Goal: Task Accomplishment & Management: Manage account settings

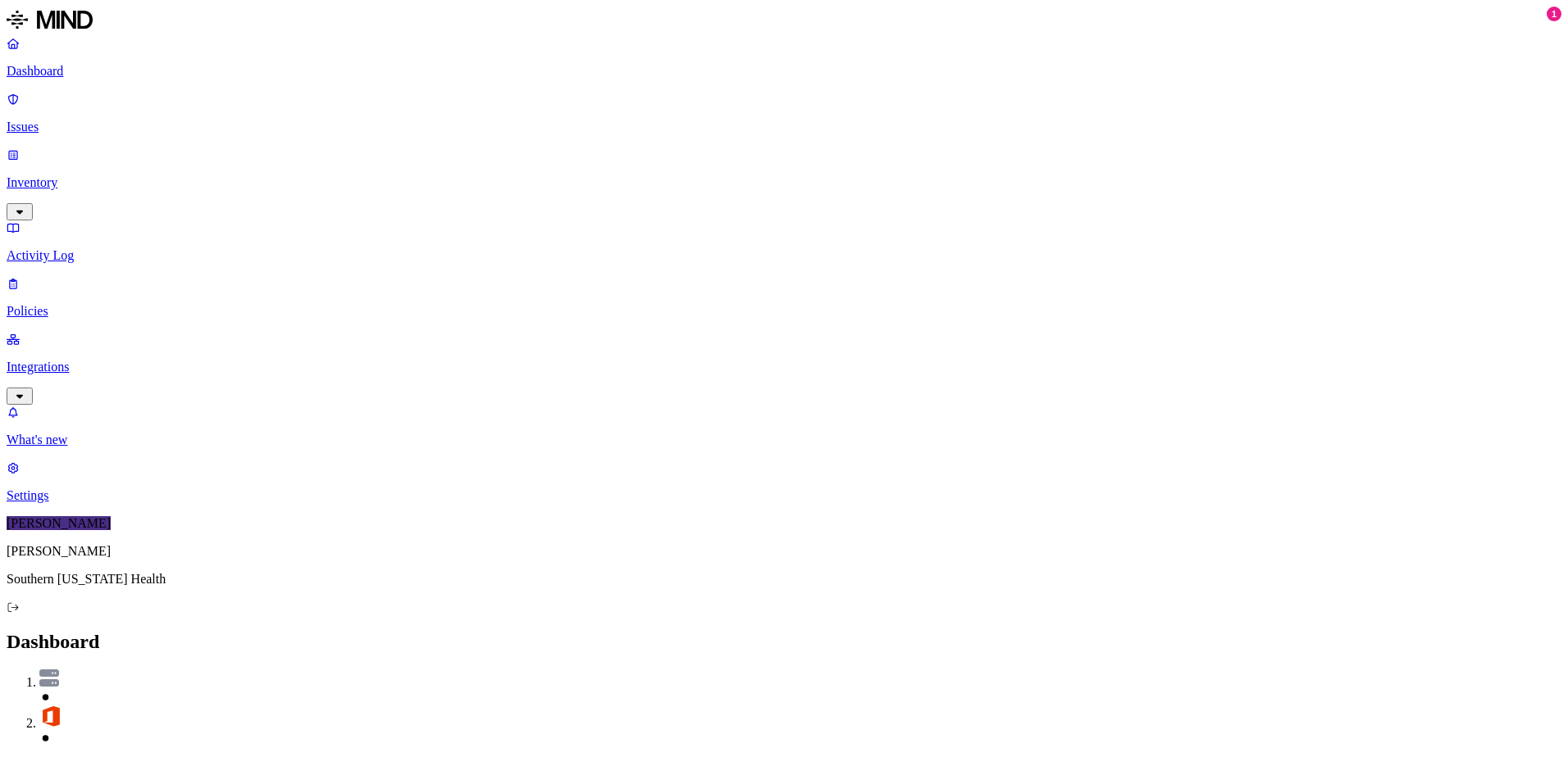
click at [72, 120] on p "Issues" at bounding box center [784, 127] width 1555 height 15
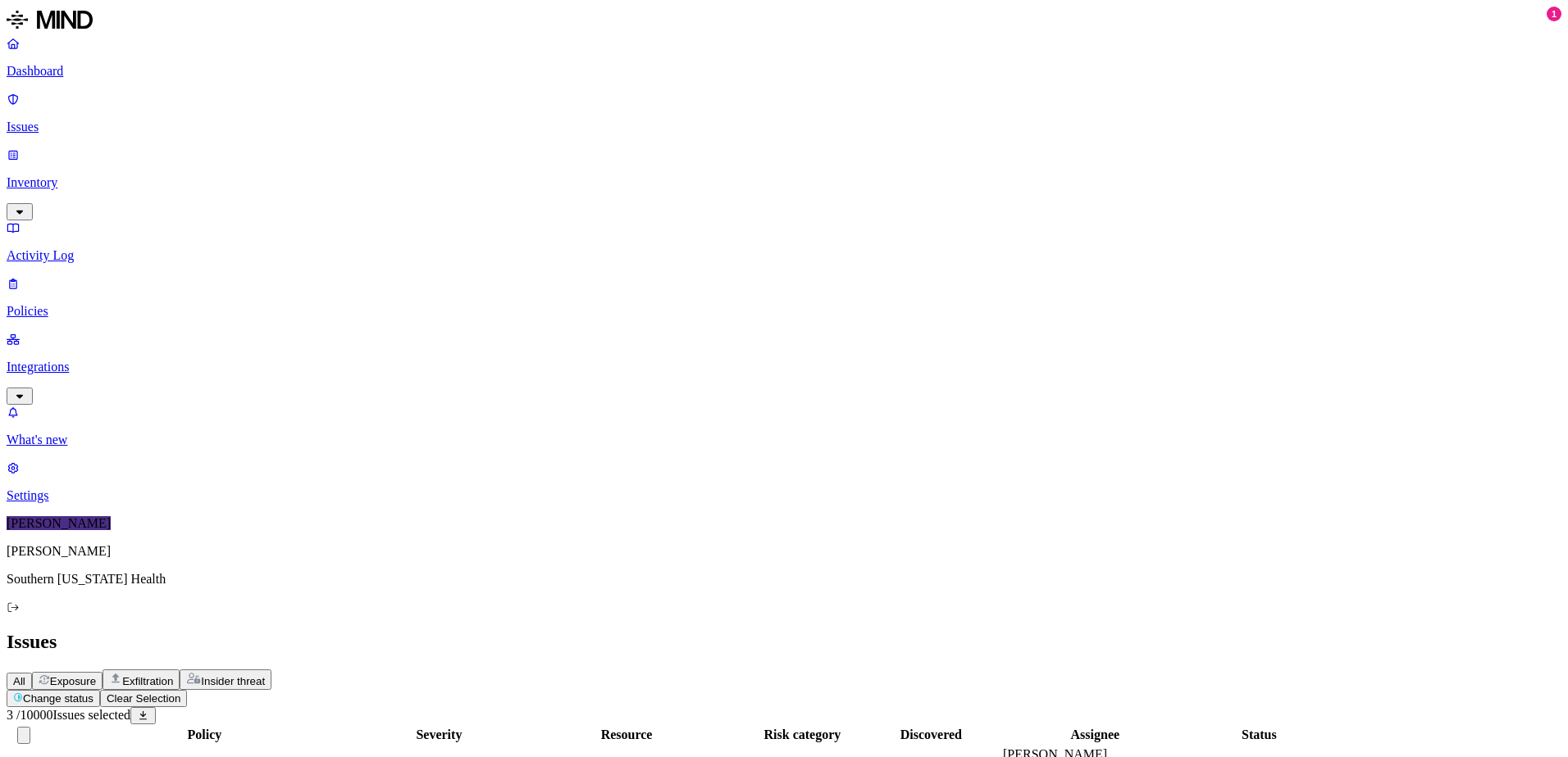
click at [50, 120] on p "Issues" at bounding box center [784, 127] width 1555 height 15
click at [187, 691] on button "Clear Selection" at bounding box center [143, 699] width 86 height 17
click at [206, 693] on icon "button" at bounding box center [200, 698] width 12 height 9
click at [296, 245] on button "button" at bounding box center [302, 247] width 13 height 5
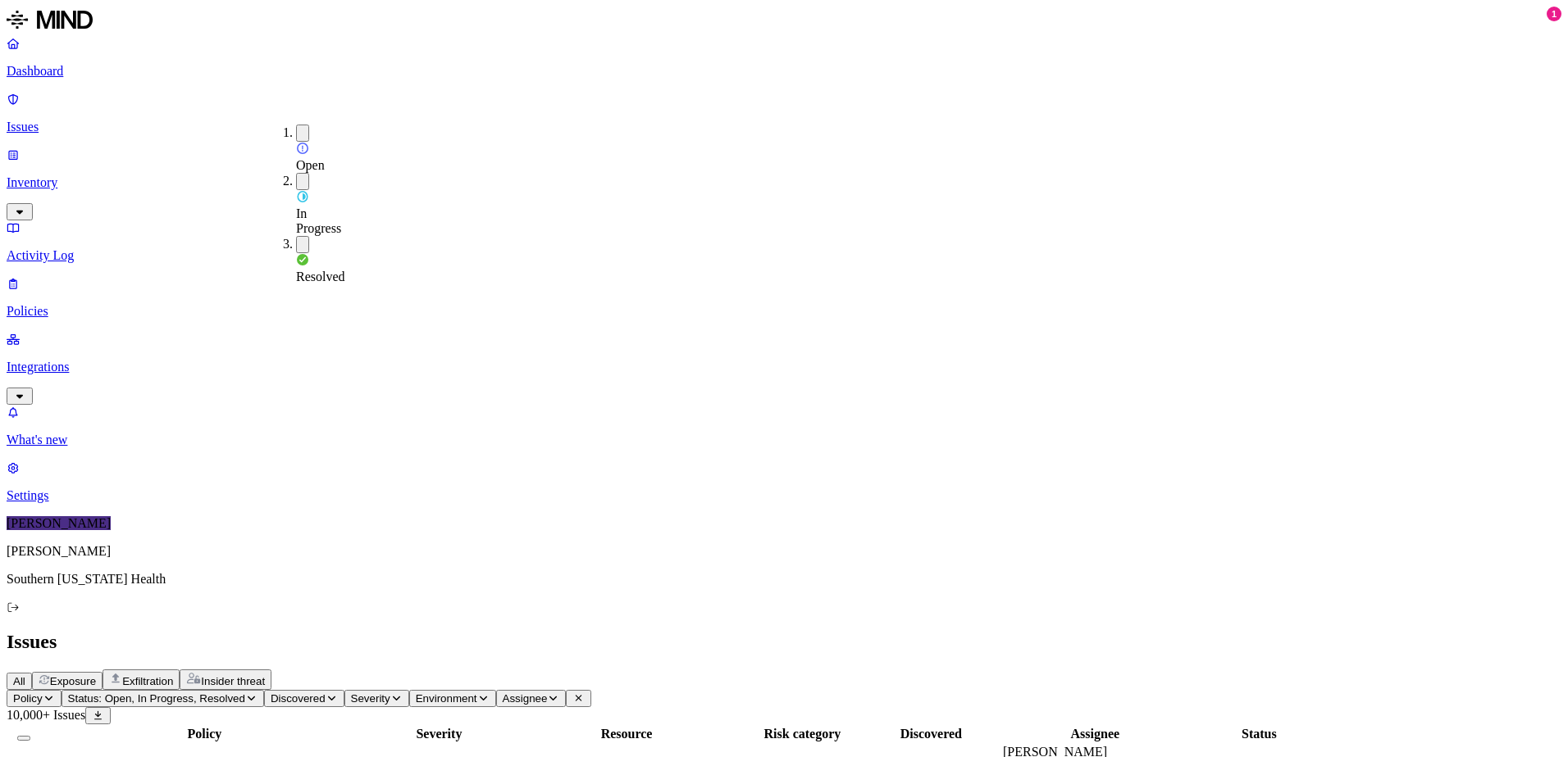
click at [912, 670] on div "All Exposure Exfiltration Insider threat" at bounding box center [784, 680] width 1555 height 21
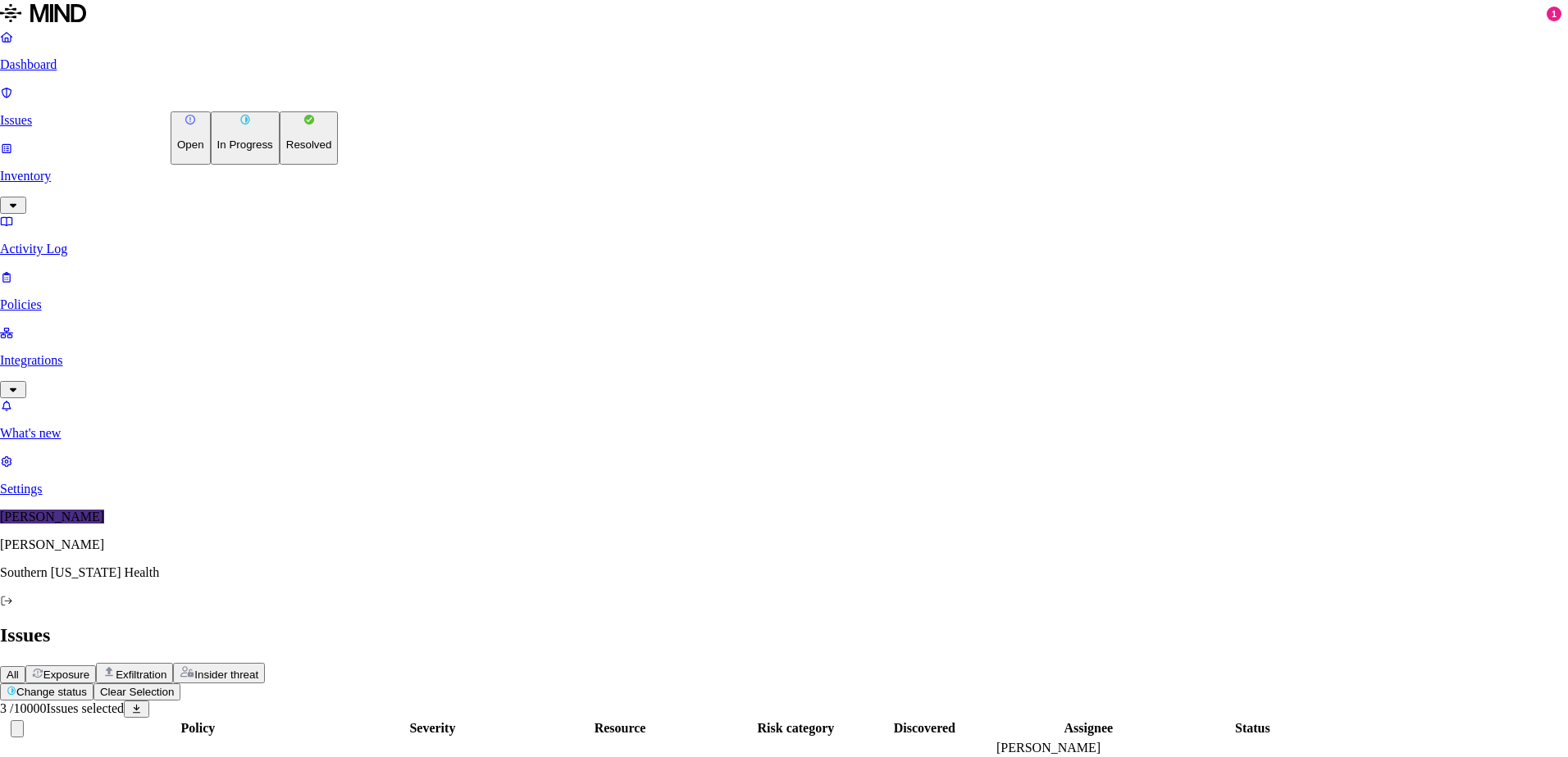
click at [286, 151] on p "Resolved" at bounding box center [309, 144] width 46 height 12
select select "Risk Accepted"
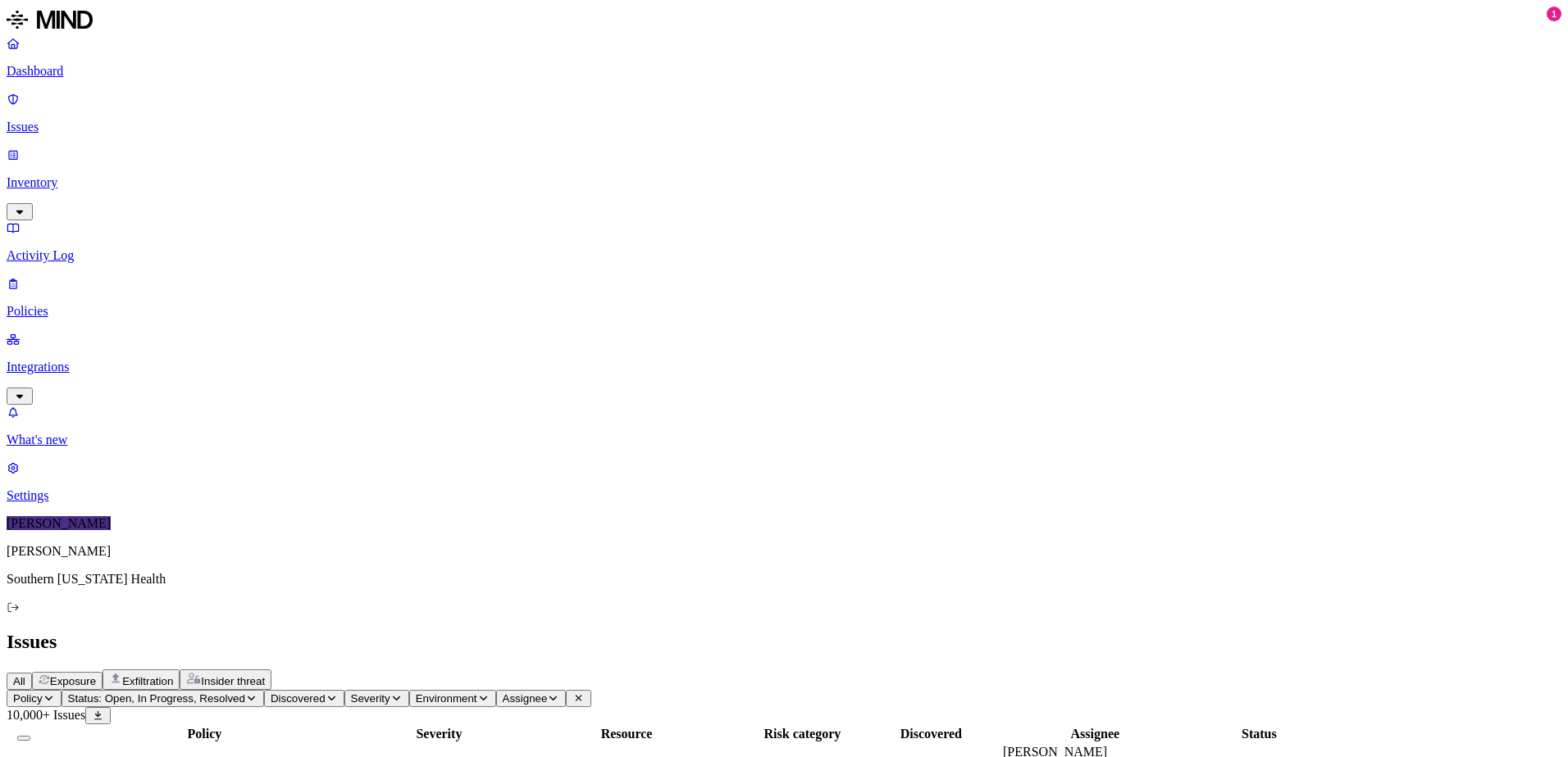
click at [40, 360] on p "Integrations" at bounding box center [784, 368] width 1555 height 15
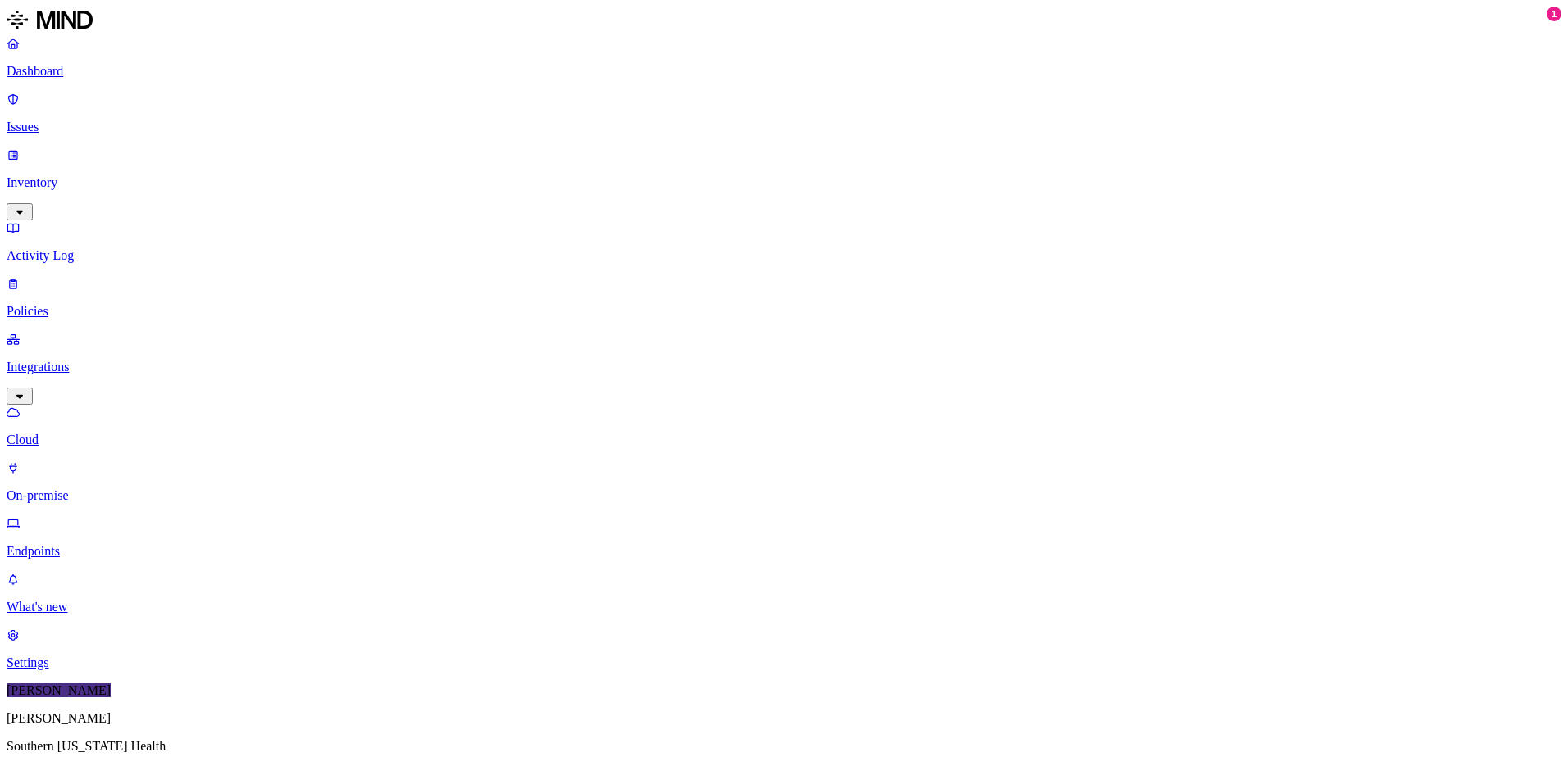
click at [80, 544] on p "Endpoints" at bounding box center [784, 552] width 1555 height 15
click at [64, 120] on p "Issues" at bounding box center [784, 127] width 1555 height 15
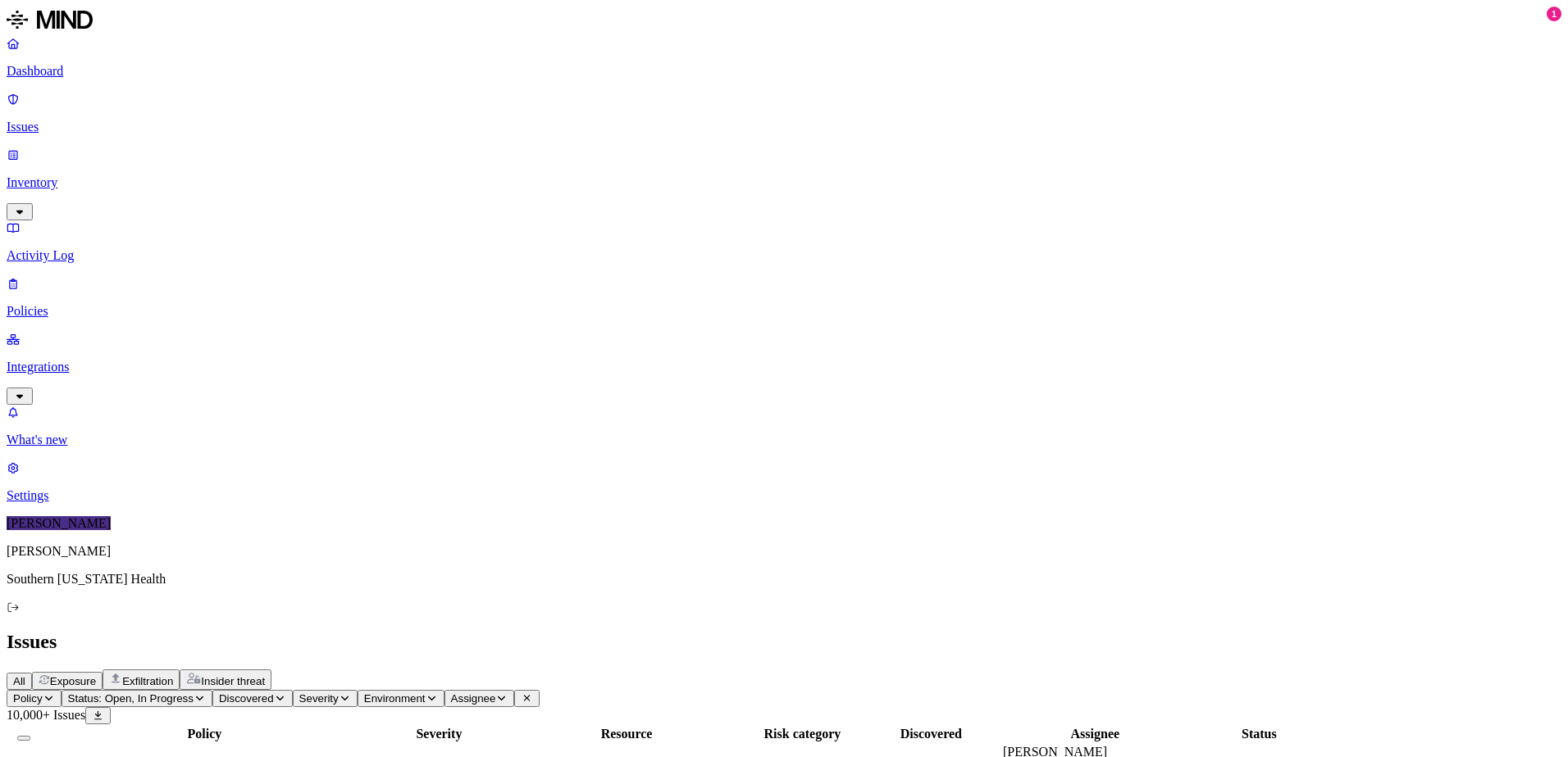
click at [75, 120] on p "Issues" at bounding box center [784, 127] width 1555 height 15
click at [89, 70] on p "Dashboard" at bounding box center [784, 71] width 1555 height 15
